Goal: Task Accomplishment & Management: Manage account settings

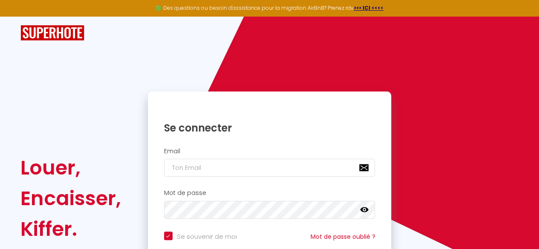
checkbox input "true"
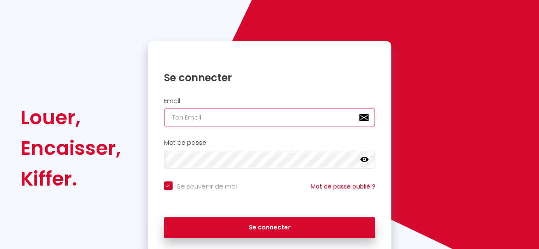
type input "[EMAIL_ADDRESS][DOMAIN_NAME]"
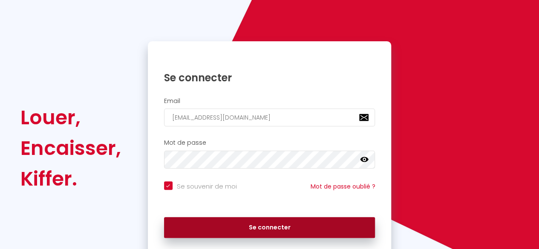
click at [294, 228] on button "Se connecter" at bounding box center [269, 227] width 211 height 21
checkbox input "true"
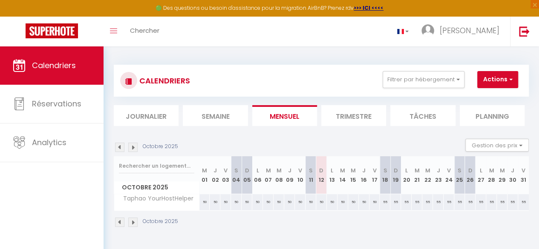
click at [352, 118] on li "Trimestre" at bounding box center [353, 115] width 65 height 21
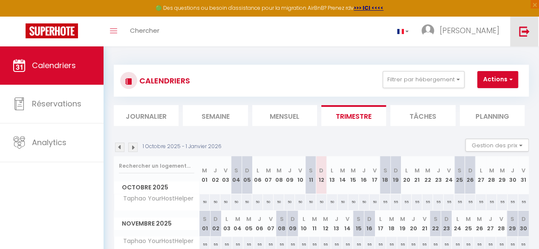
click at [526, 32] on img at bounding box center [524, 31] width 11 height 11
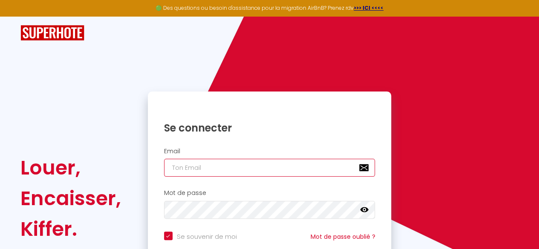
type input "[EMAIL_ADDRESS][DOMAIN_NAME]"
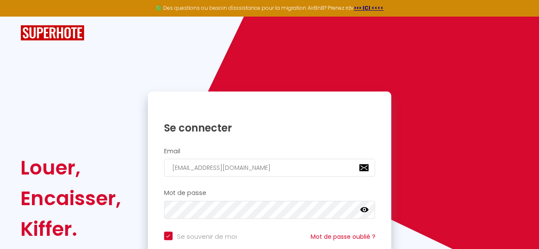
checkbox input "true"
